Goal: Transaction & Acquisition: Purchase product/service

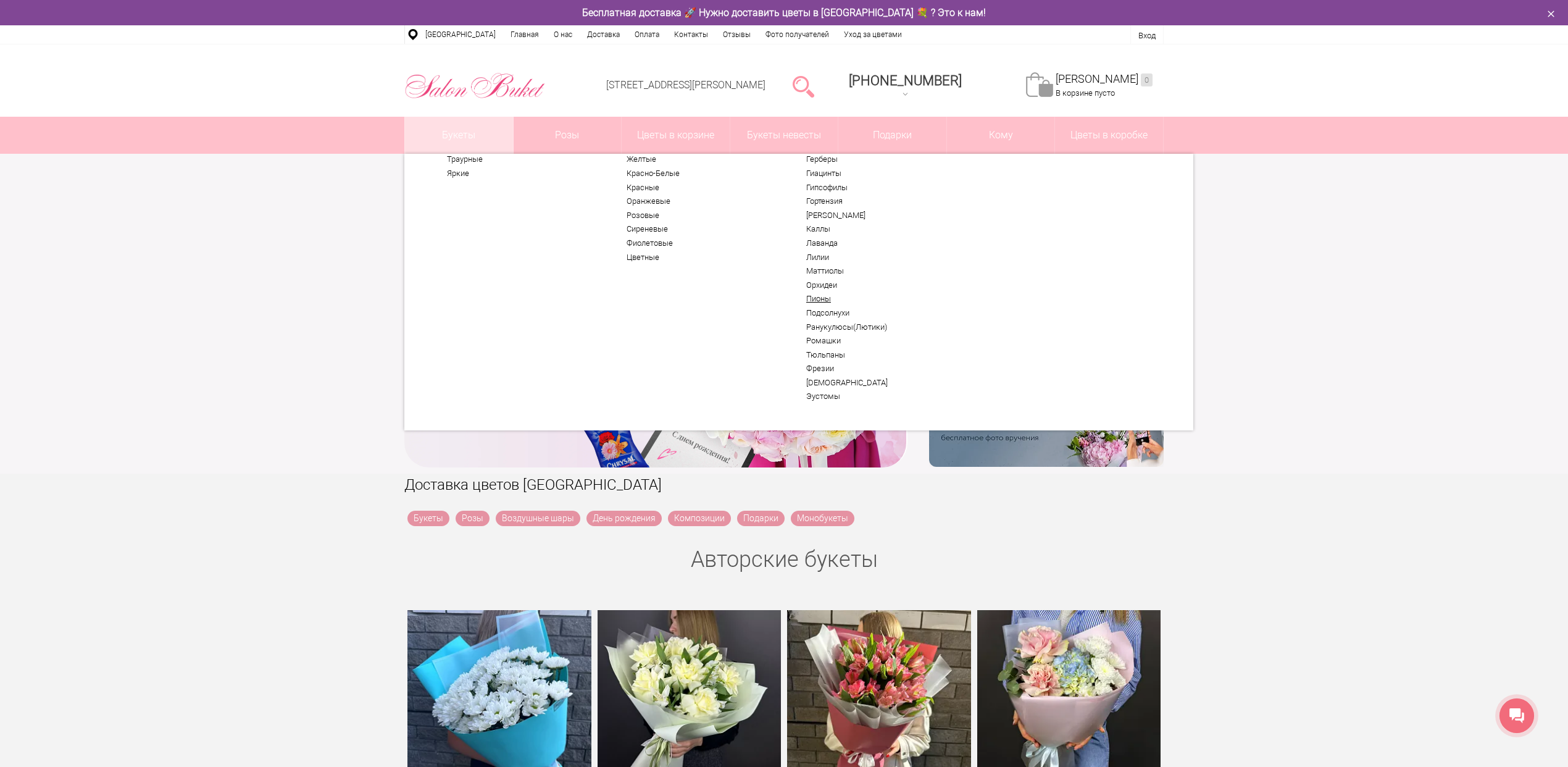
scroll to position [64, 0]
click at [834, 351] on link "Тюльпаны" at bounding box center [882, 350] width 152 height 10
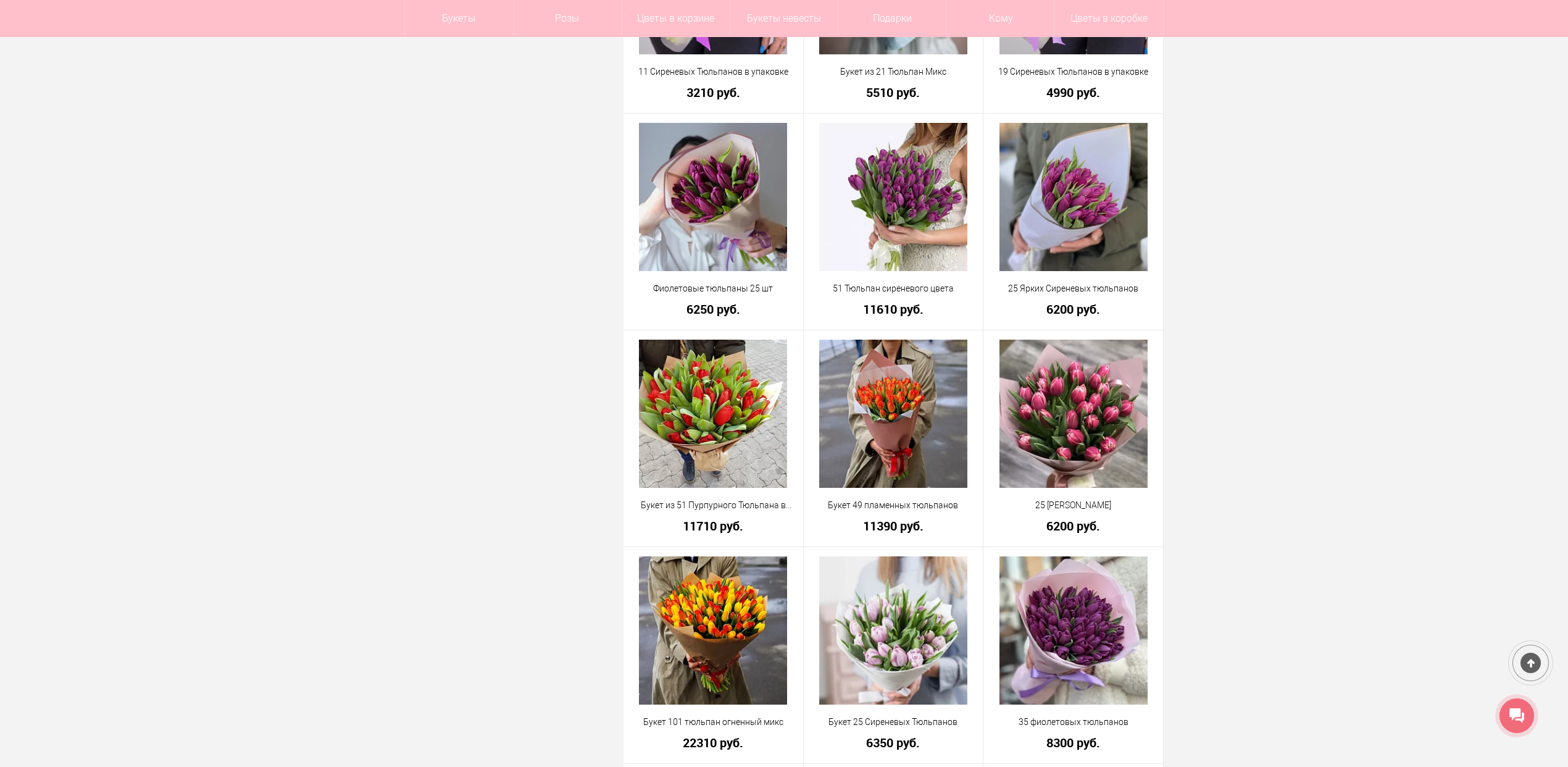
scroll to position [2469, 0]
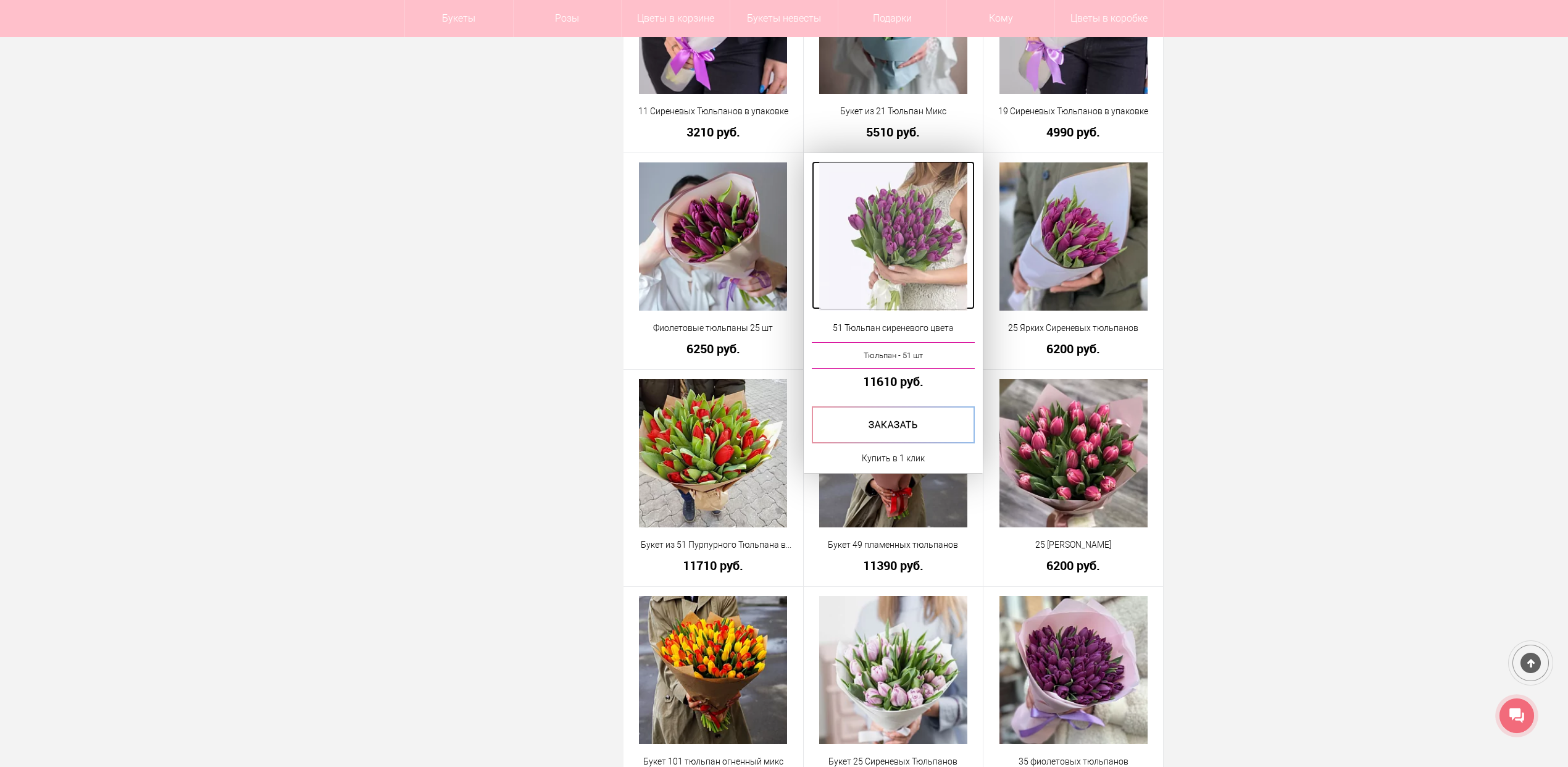
click at [894, 218] on img at bounding box center [893, 236] width 148 height 148
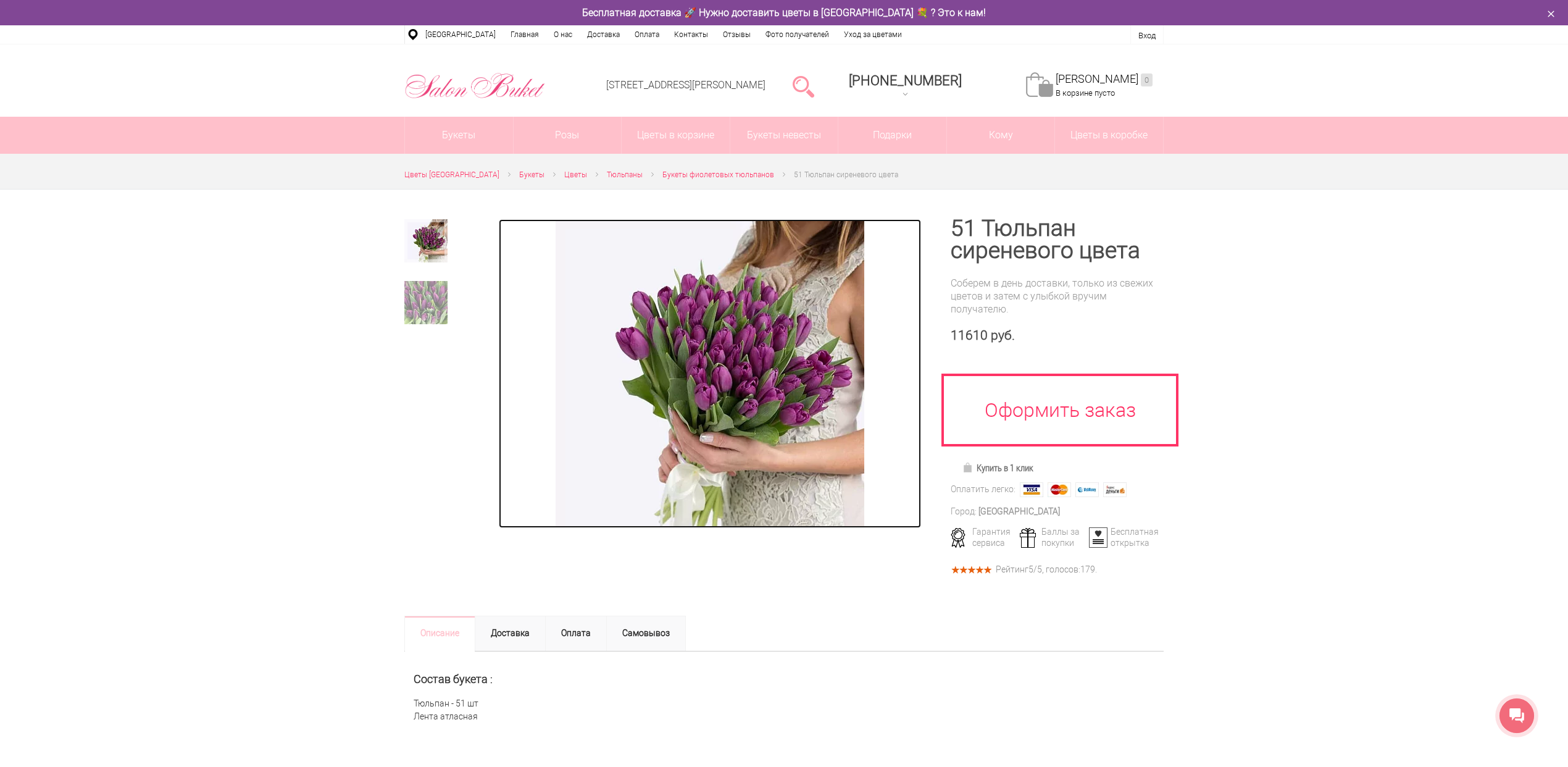
click at [731, 321] on img at bounding box center [709, 373] width 309 height 309
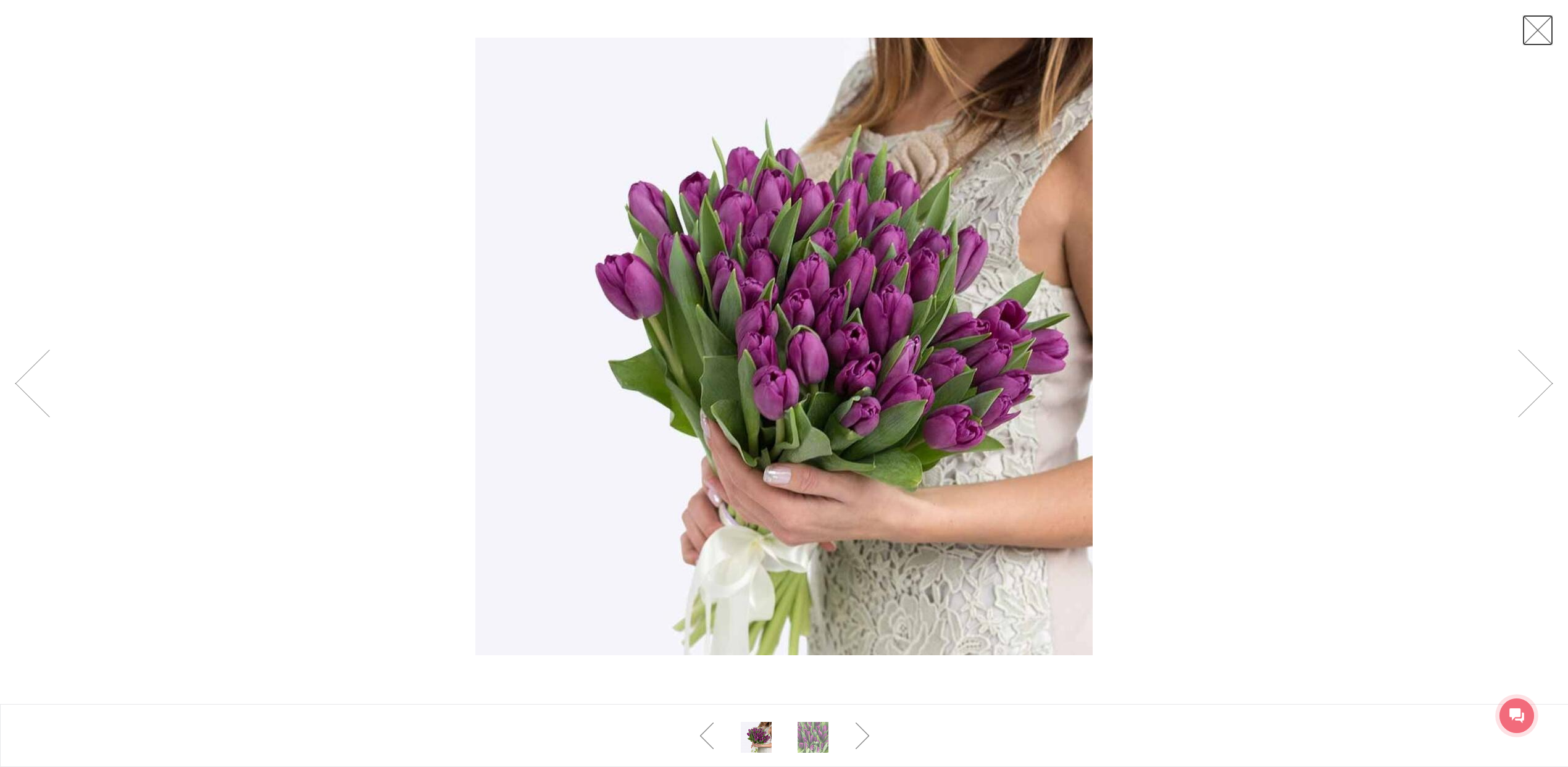
click at [1539, 35] on link at bounding box center [1538, 30] width 31 height 31
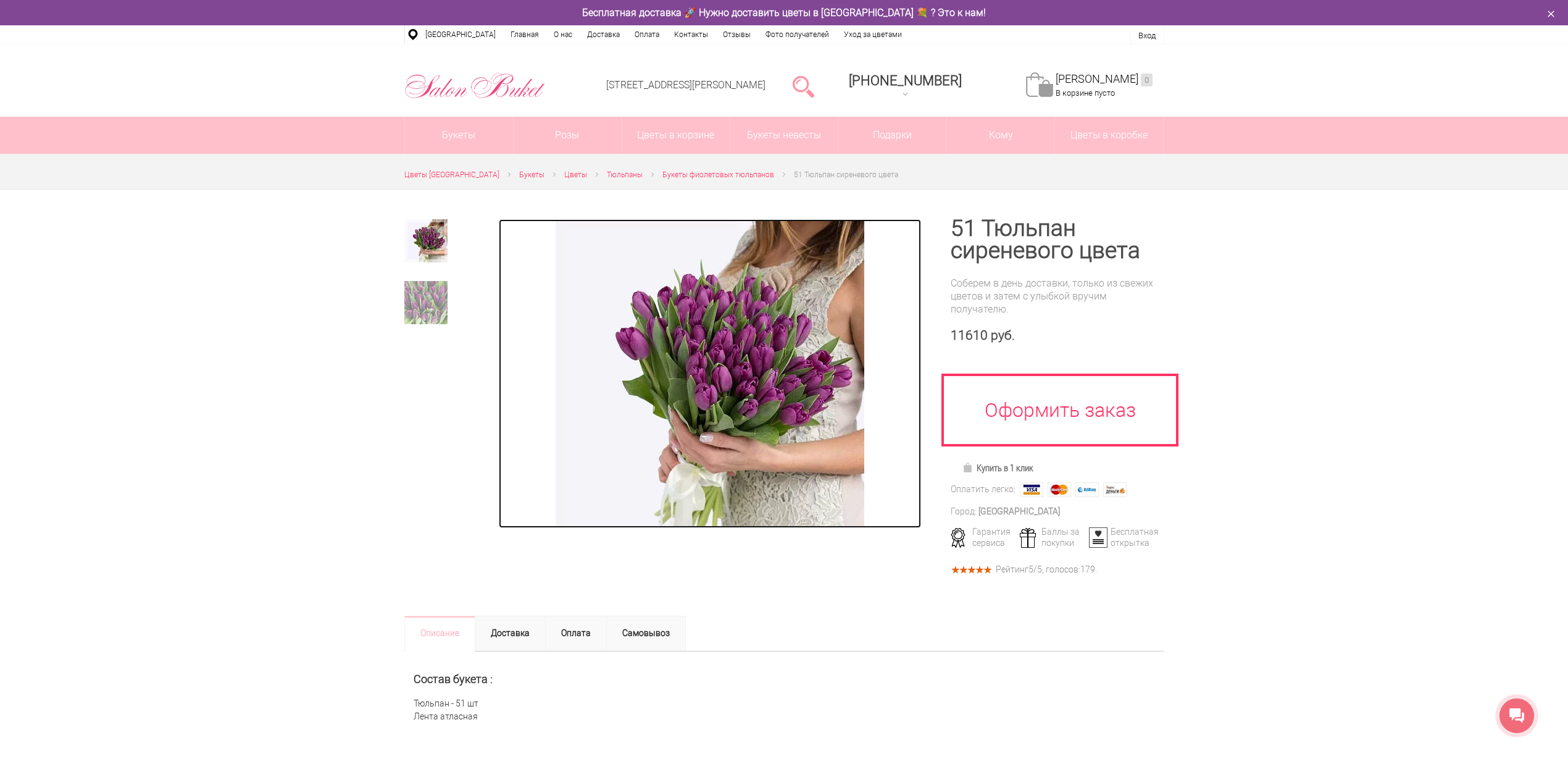
click at [757, 433] on img at bounding box center [709, 373] width 309 height 309
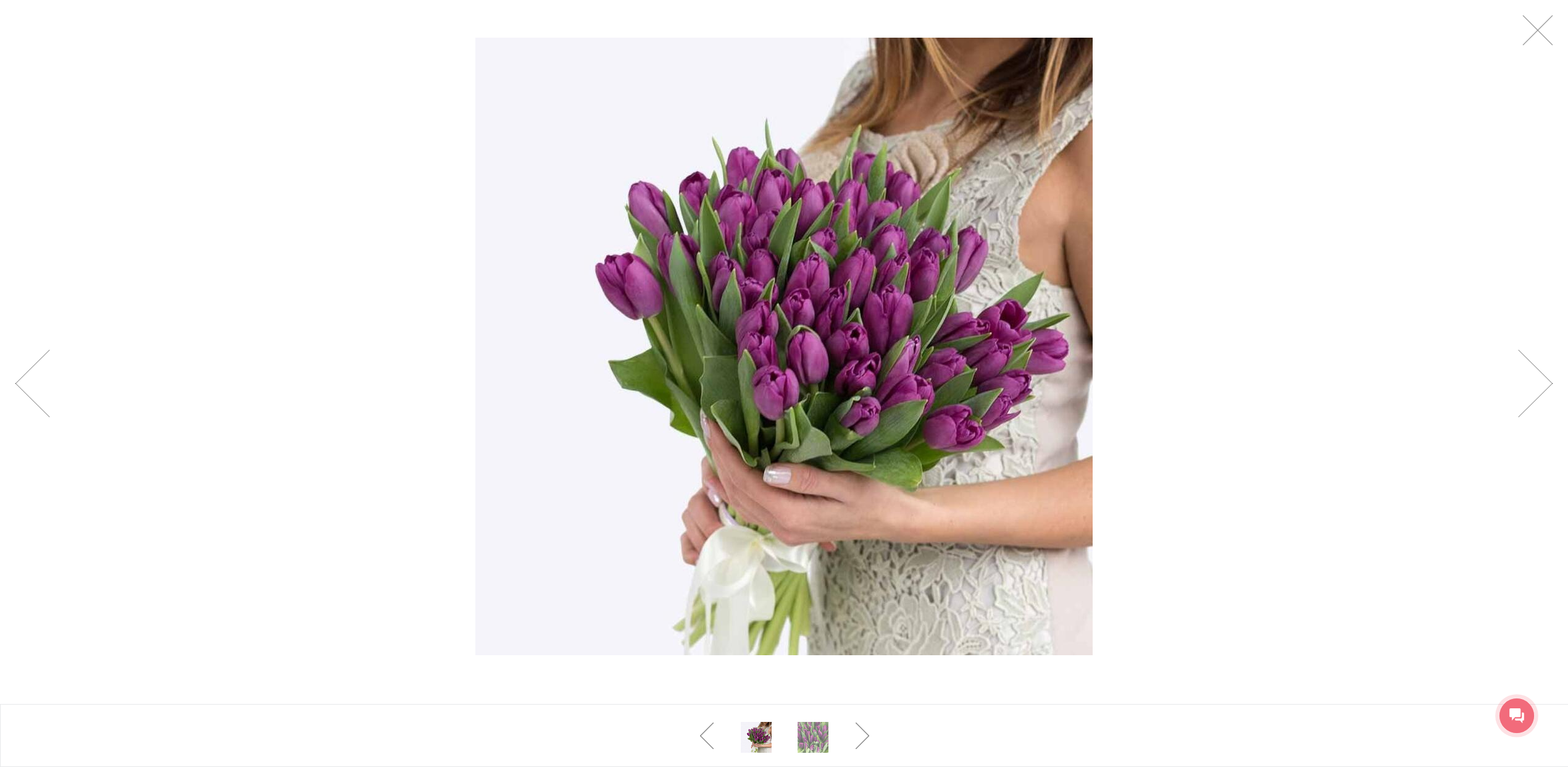
drag, startPoint x: 762, startPoint y: 328, endPoint x: 798, endPoint y: 328, distance: 36.0
click at [1530, 42] on link at bounding box center [1538, 30] width 31 height 31
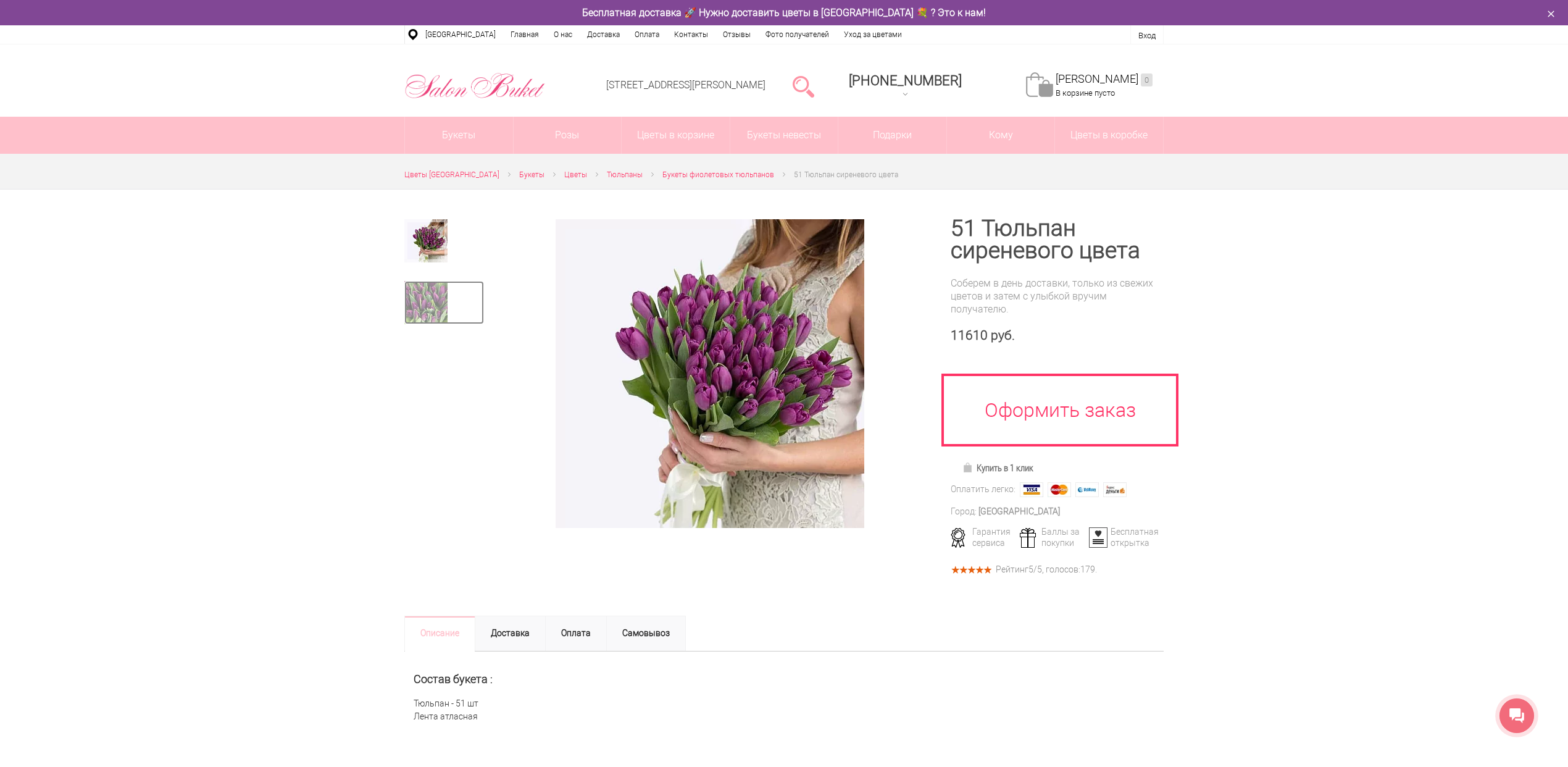
click at [427, 314] on img at bounding box center [426, 302] width 43 height 43
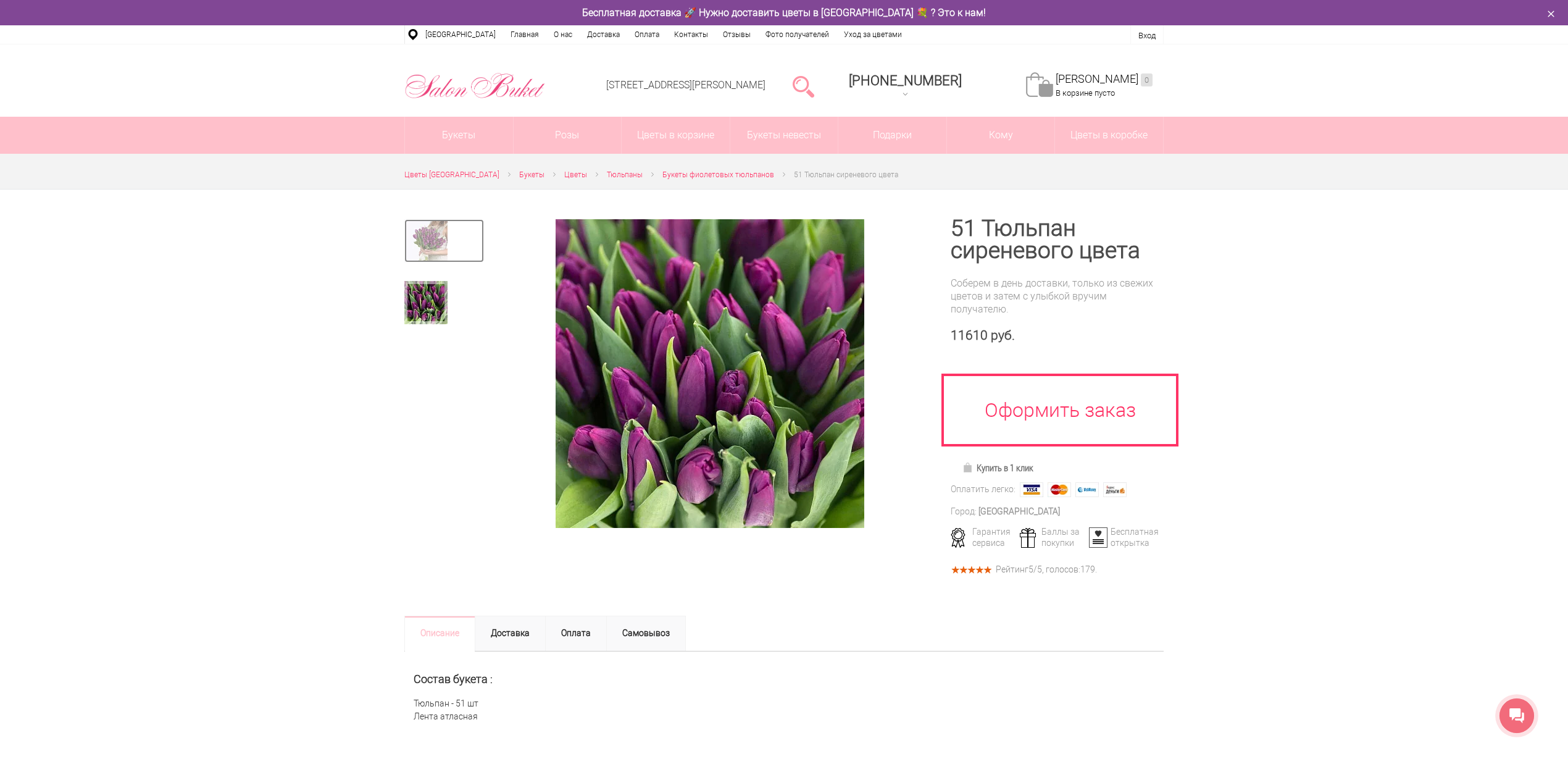
click at [413, 242] on img at bounding box center [426, 241] width 43 height 43
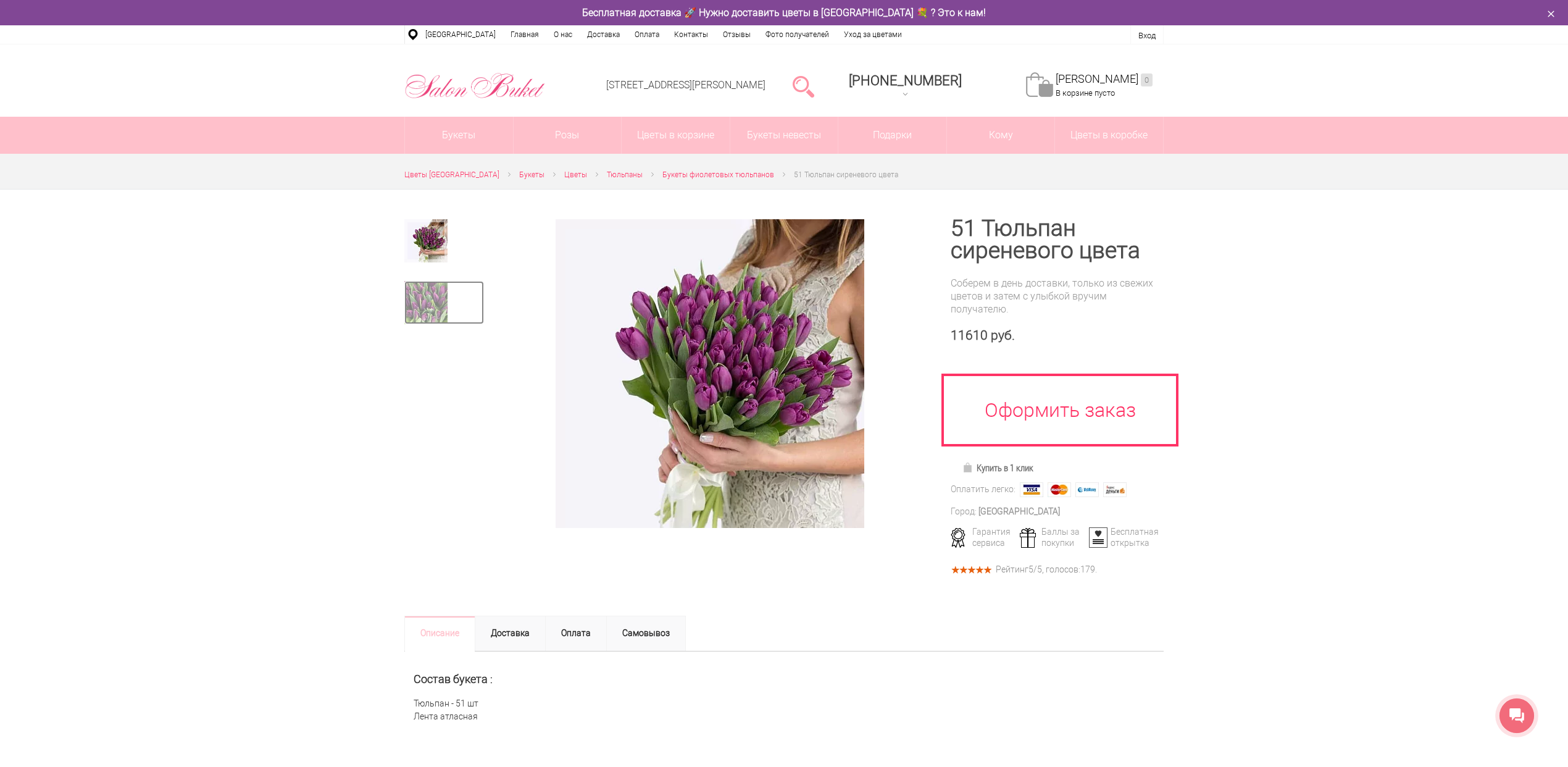
click at [425, 282] on img at bounding box center [426, 302] width 43 height 43
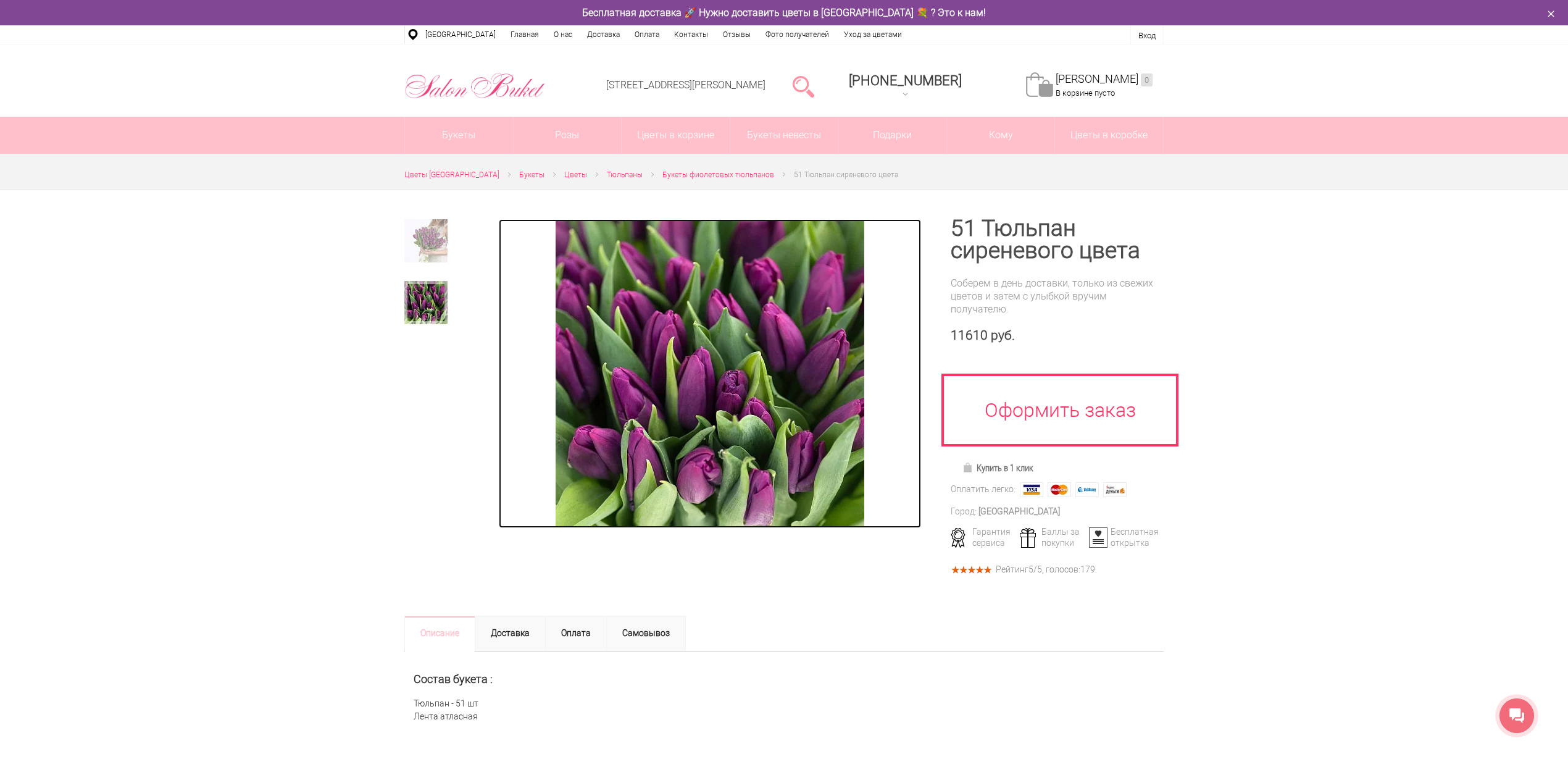
click at [733, 368] on img at bounding box center [709, 373] width 309 height 309
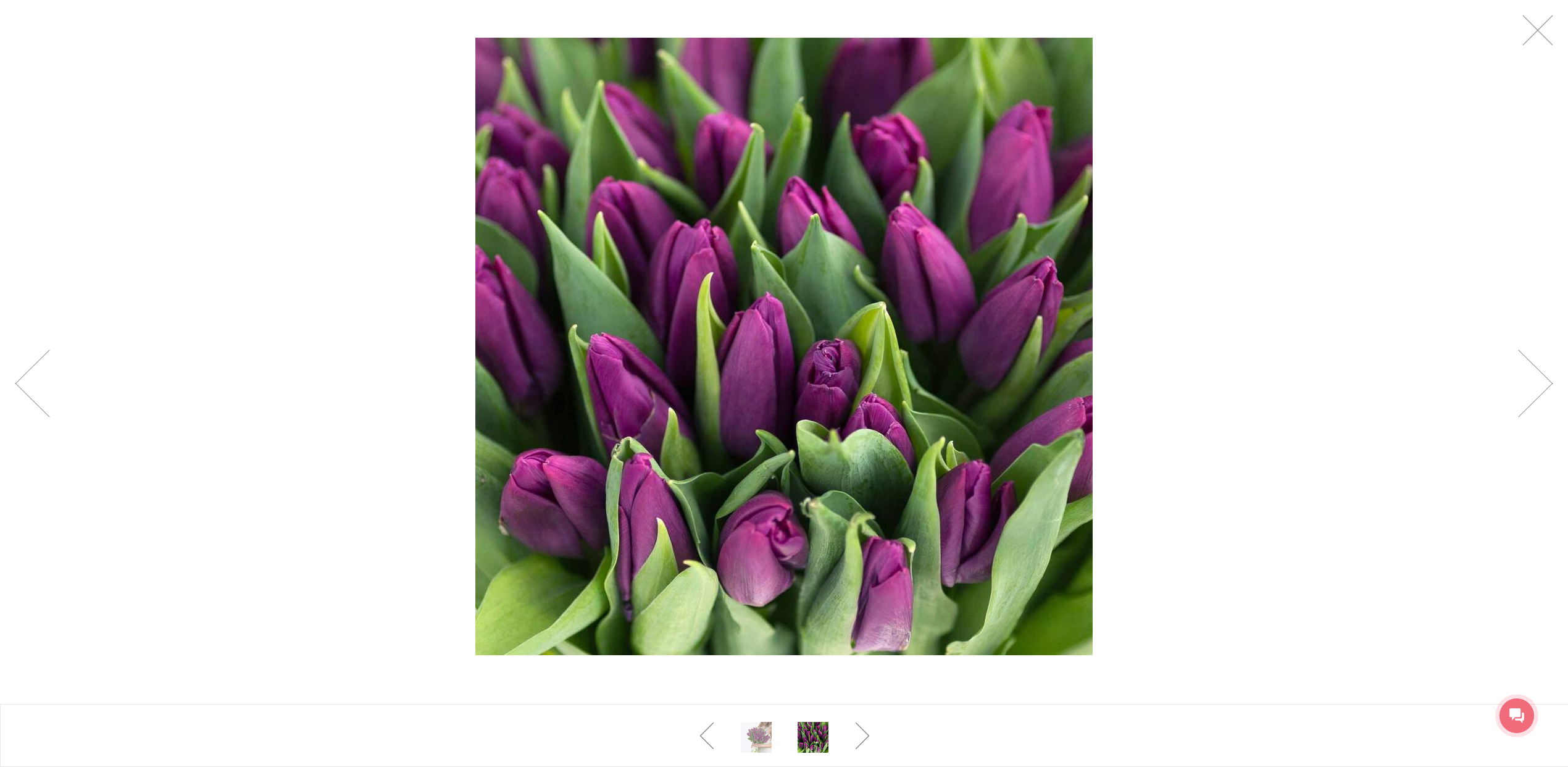
click at [733, 368] on img at bounding box center [784, 346] width 618 height 618
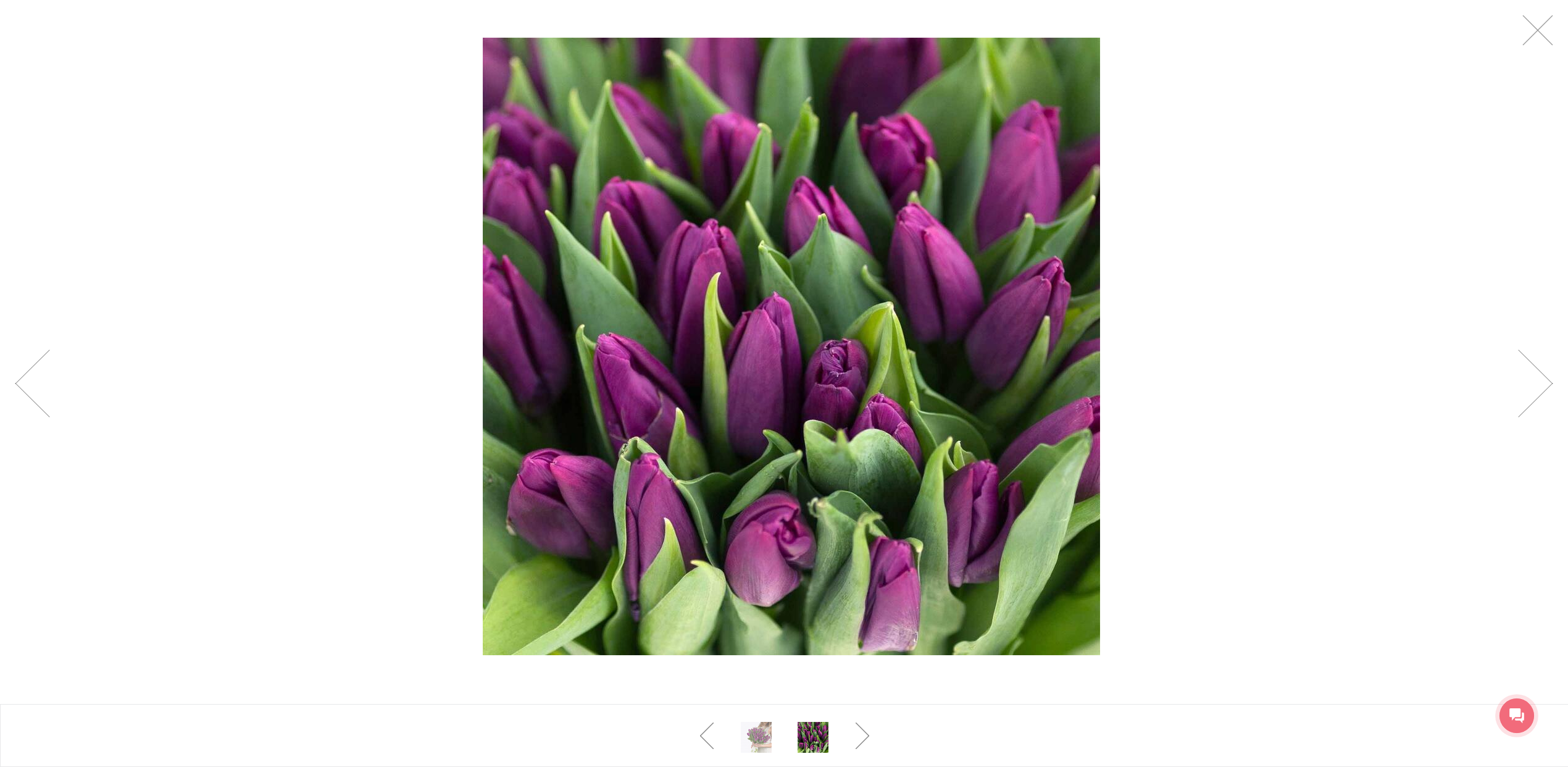
click at [1285, 402] on div at bounding box center [791, 346] width 1568 height 692
